Goal: Find specific page/section: Find specific page/section

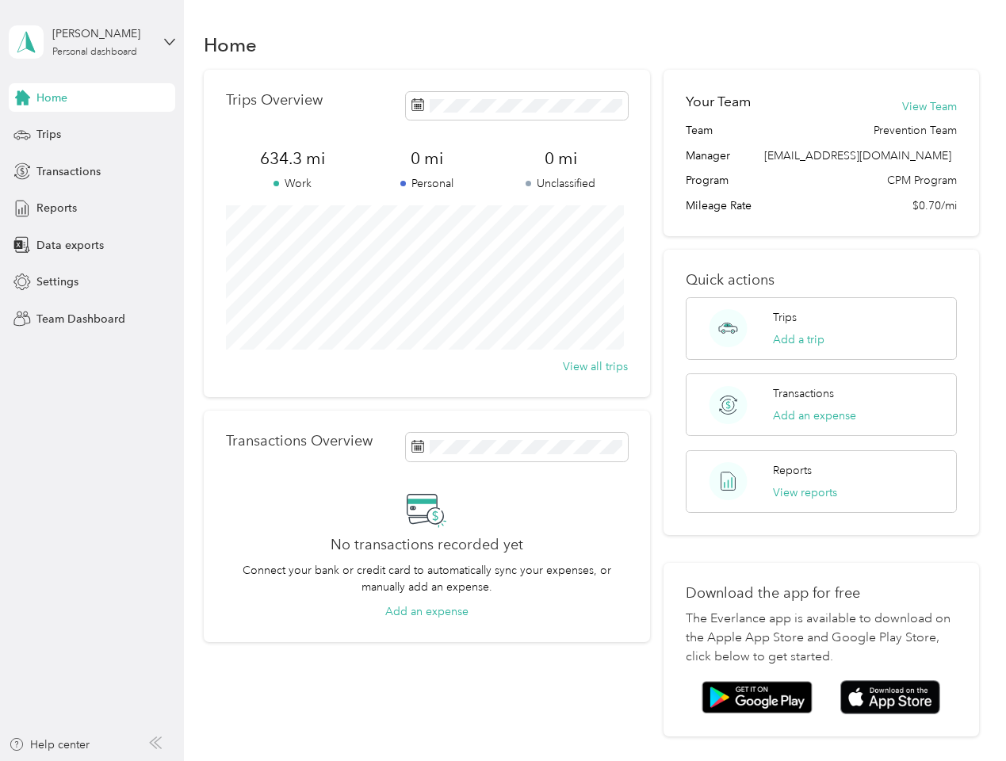
click at [503, 381] on div "Trips Overview 634.3 mi Work 0 mi Personal 0 mi Unclassified View all trips" at bounding box center [427, 234] width 446 height 328
click at [92, 42] on div "[PERSON_NAME]" at bounding box center [101, 33] width 99 height 17
click at [92, 98] on div "You’re signed in as [EMAIL_ADDRESS][DOMAIN_NAME] Team dashboard Personal dashbo…" at bounding box center [176, 139] width 334 height 162
click at [22, 98] on div "You’re signed in as [EMAIL_ADDRESS][DOMAIN_NAME] Team dashboard Personal dashbo…" at bounding box center [176, 139] width 334 height 162
click at [92, 135] on div "Trips" at bounding box center [92, 135] width 167 height 29
